Goal: Task Accomplishment & Management: Use online tool/utility

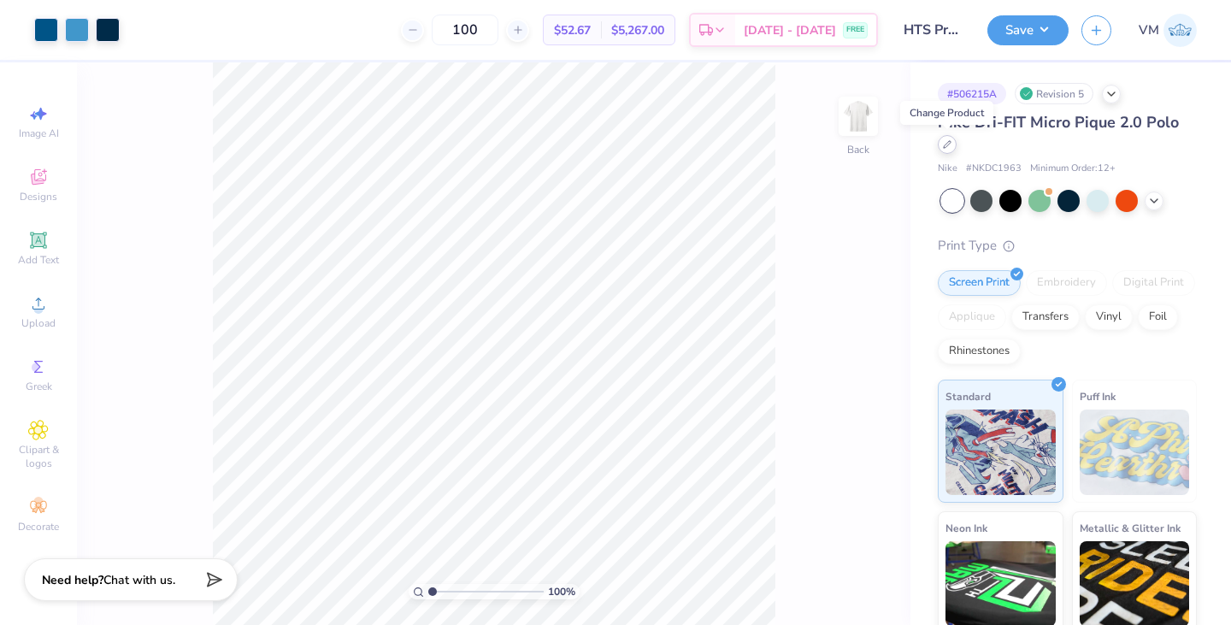
click at [945, 143] on icon at bounding box center [947, 144] width 9 height 9
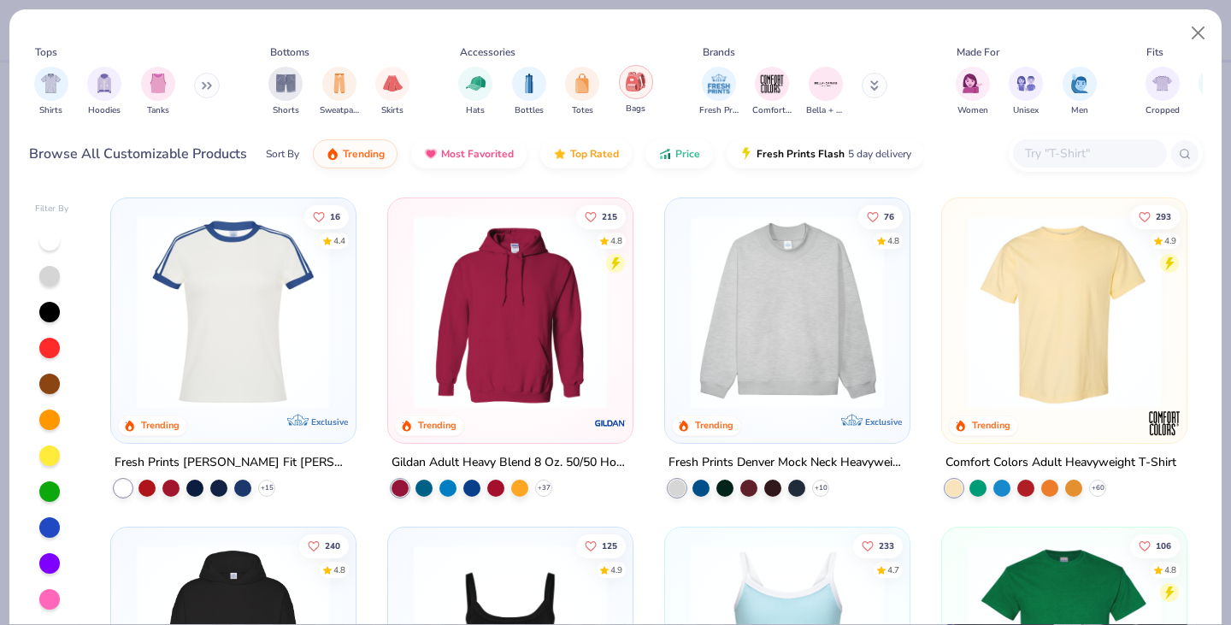
click at [636, 83] on img "filter for Bags" at bounding box center [635, 82] width 19 height 20
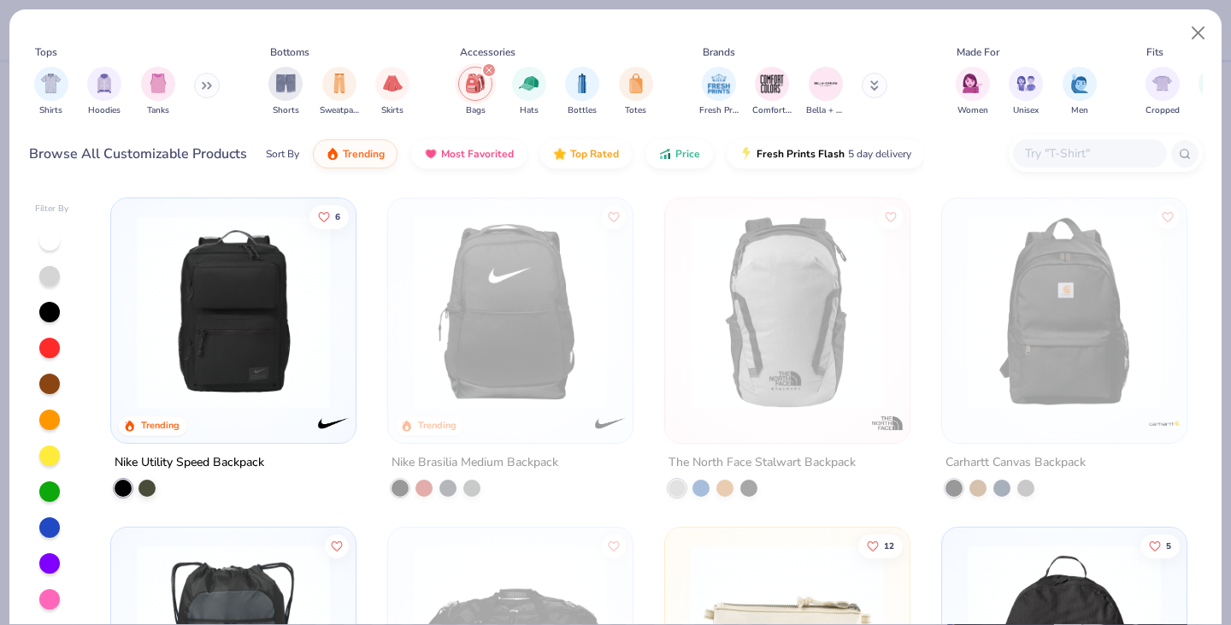
click at [263, 356] on img at bounding box center [233, 311] width 210 height 193
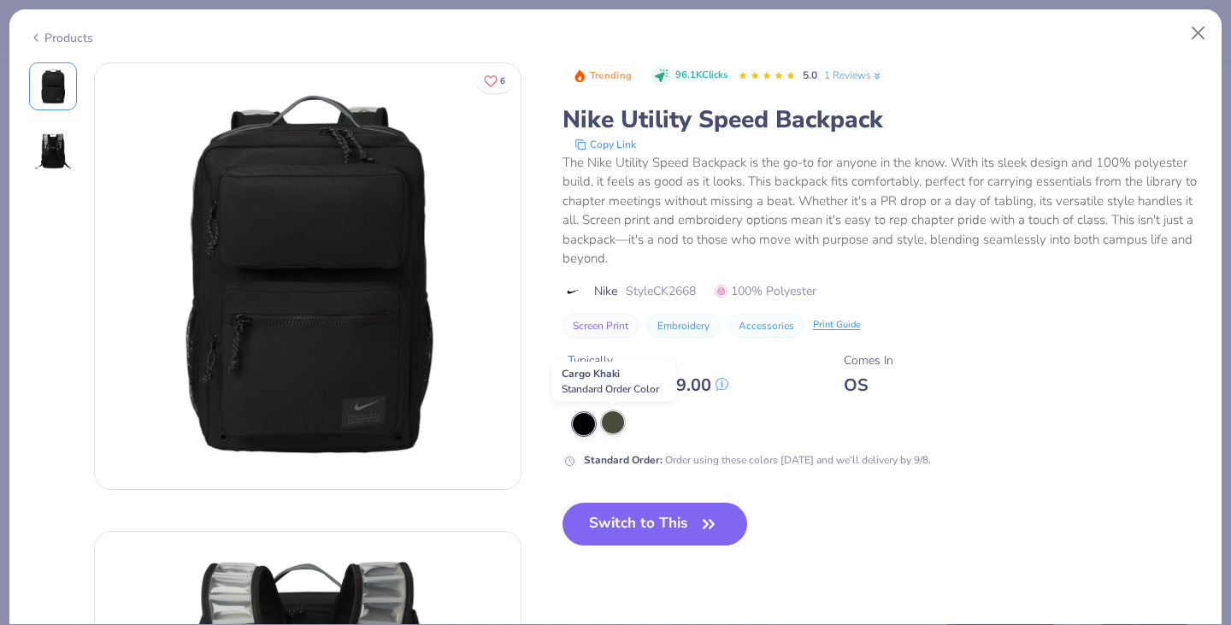
click at [610, 420] on div at bounding box center [613, 422] width 22 height 22
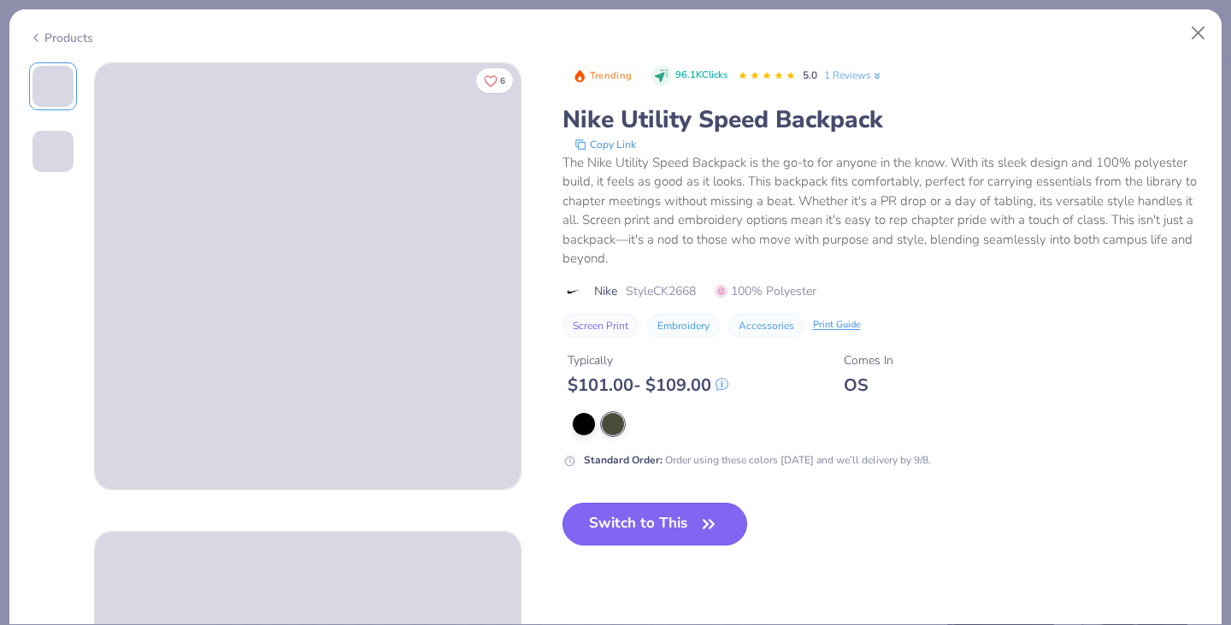
click at [615, 541] on button "Switch to This" at bounding box center [654, 524] width 185 height 43
click at [657, 526] on button "Switch to This" at bounding box center [654, 524] width 185 height 43
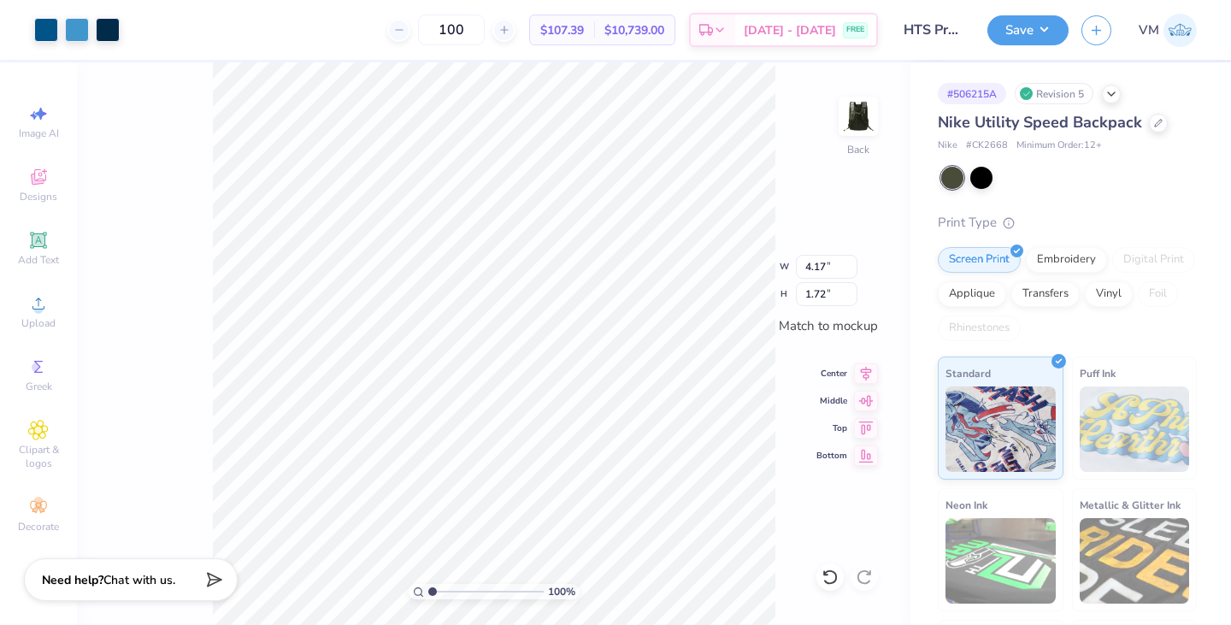
type input "6.17"
type input "2.54"
click at [1156, 130] on div at bounding box center [1158, 121] width 19 height 19
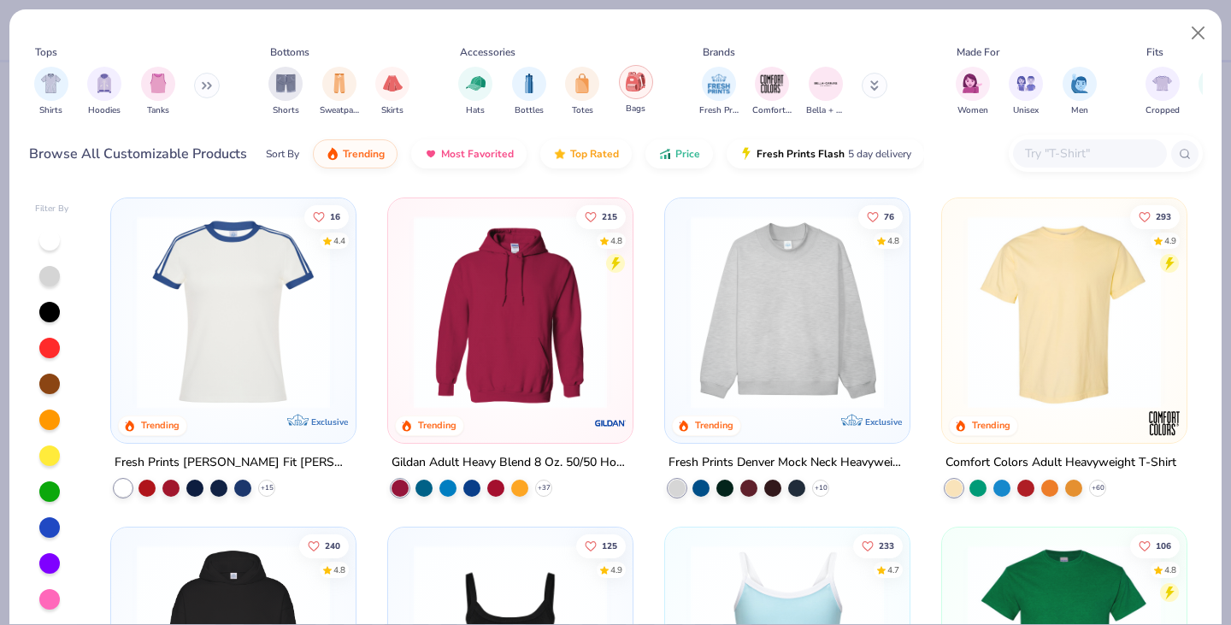
click at [647, 85] on div "filter for Bags" at bounding box center [636, 82] width 34 height 34
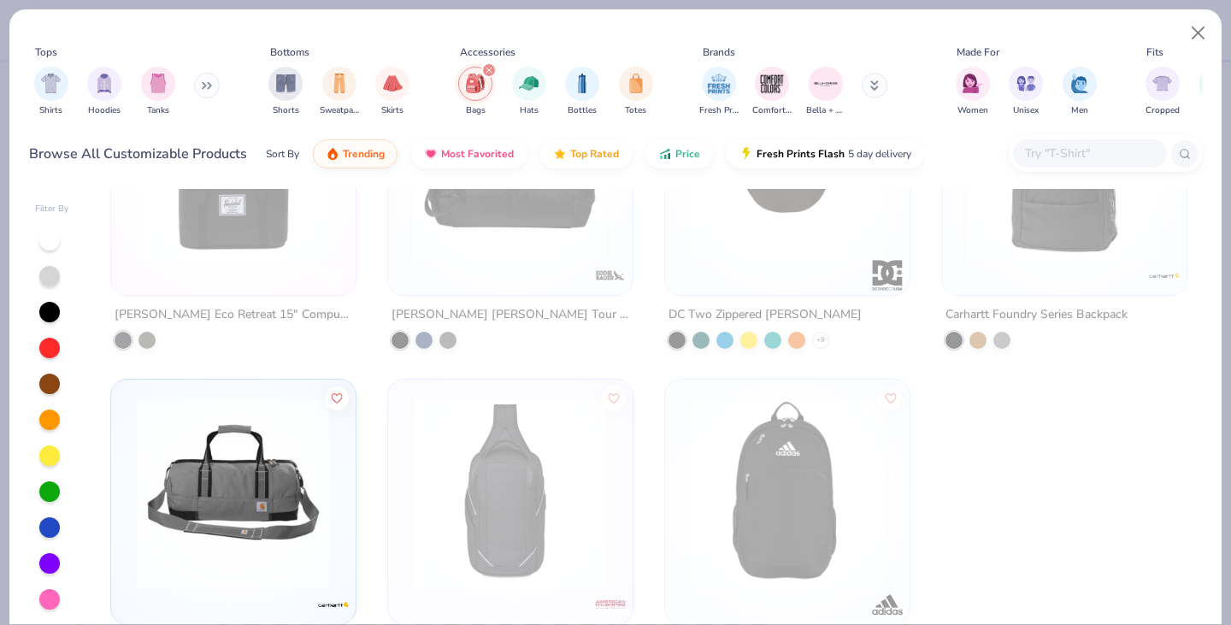
scroll to position [2857, 0]
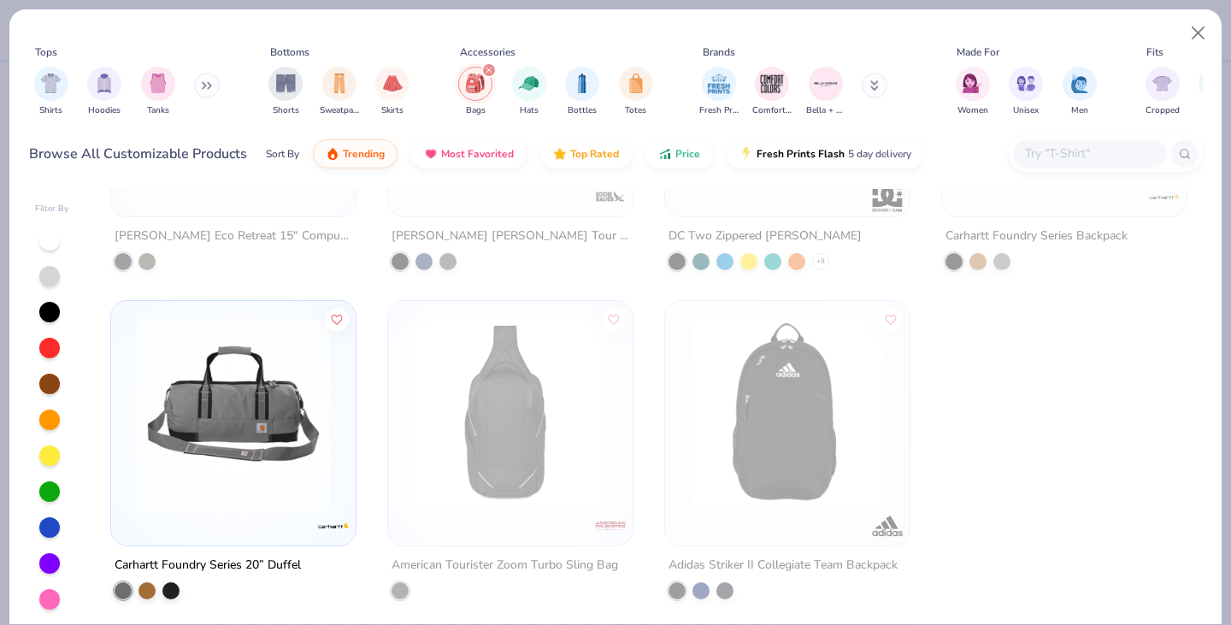
click at [232, 397] on img at bounding box center [233, 414] width 210 height 193
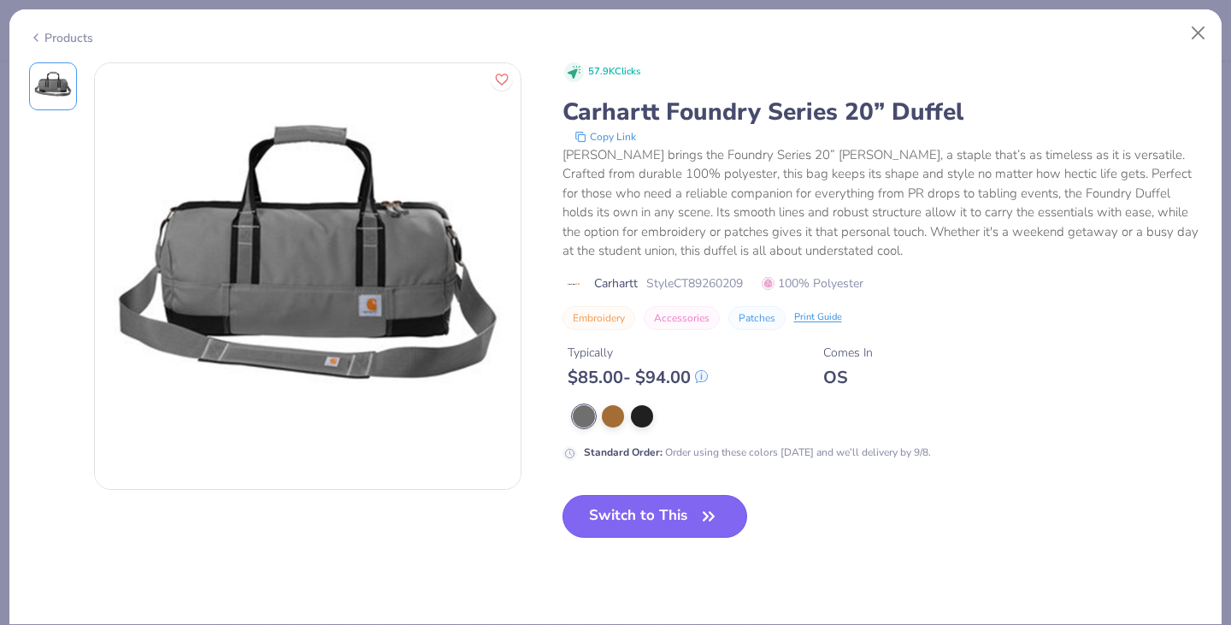
click at [619, 524] on button "Switch to This" at bounding box center [654, 516] width 185 height 43
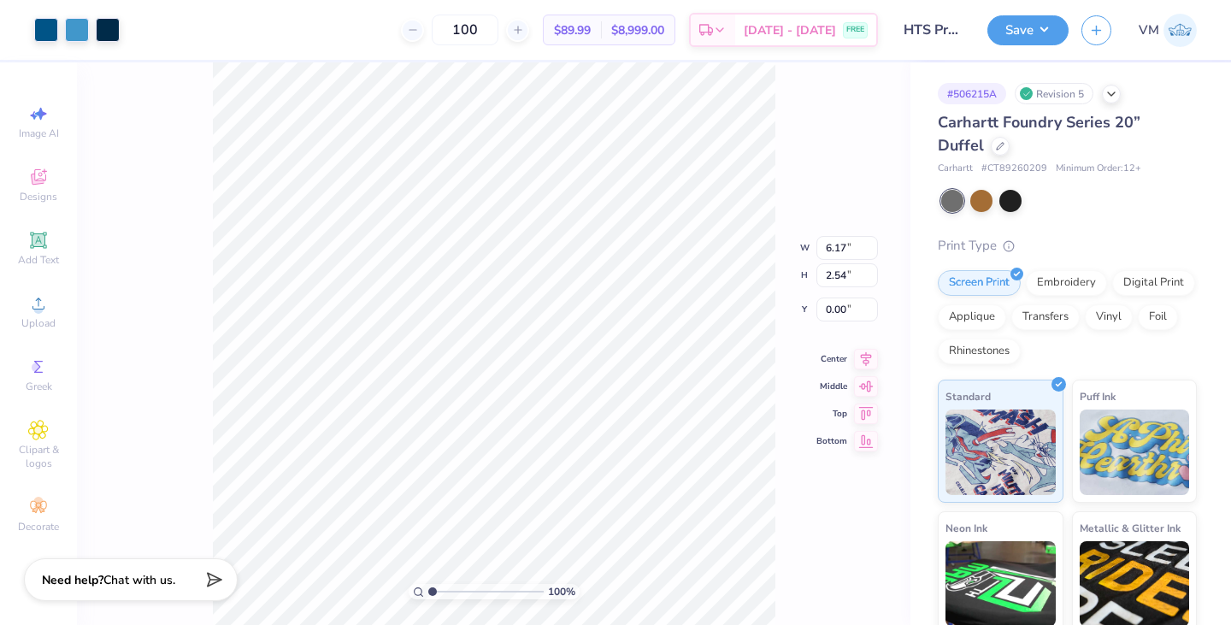
type input "1.73"
click at [1019, 27] on button "Save" at bounding box center [1027, 28] width 81 height 30
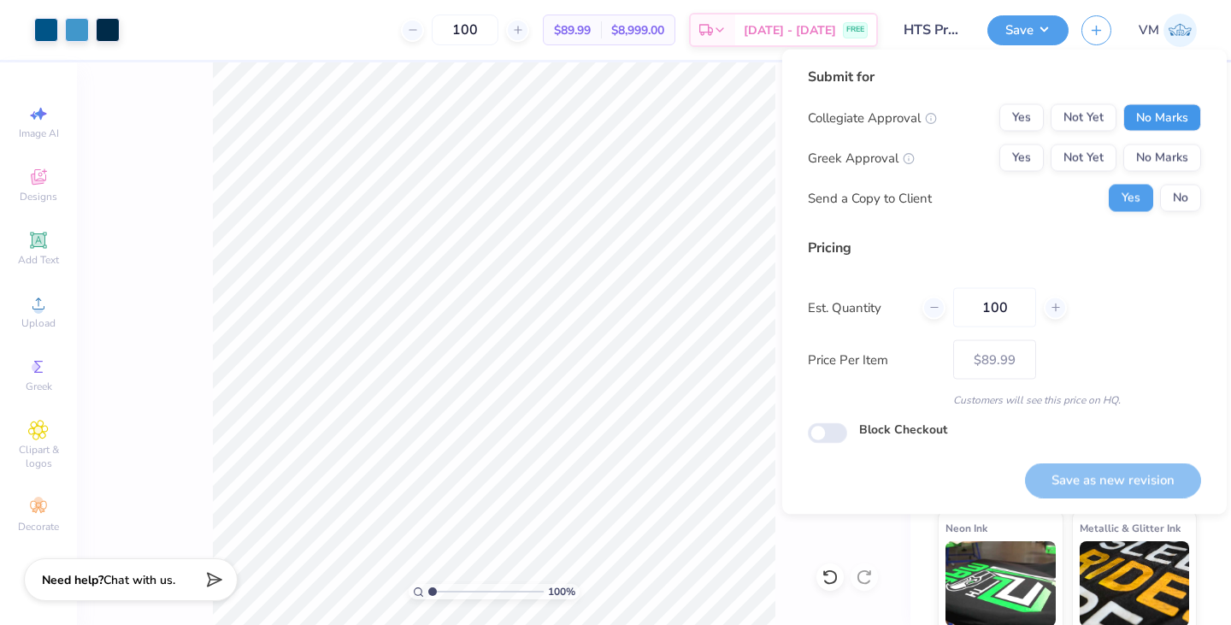
click at [1174, 108] on button "No Marks" at bounding box center [1162, 117] width 78 height 27
click at [1162, 159] on button "No Marks" at bounding box center [1162, 157] width 78 height 27
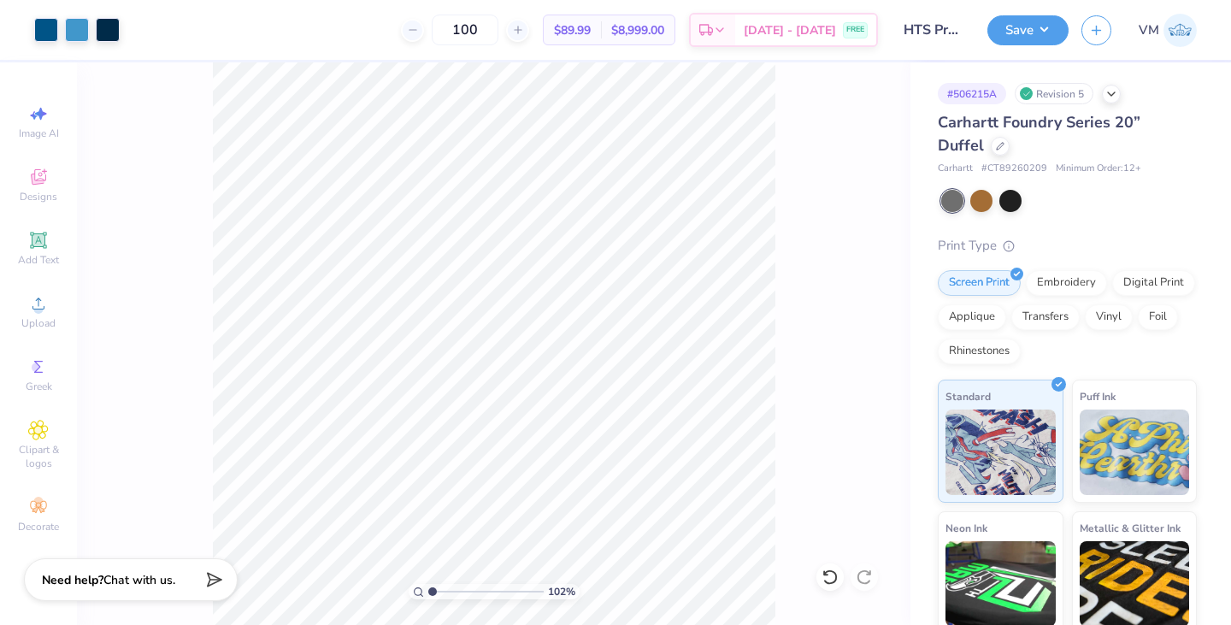
type input "1"
